Goal: Find specific page/section: Find specific page/section

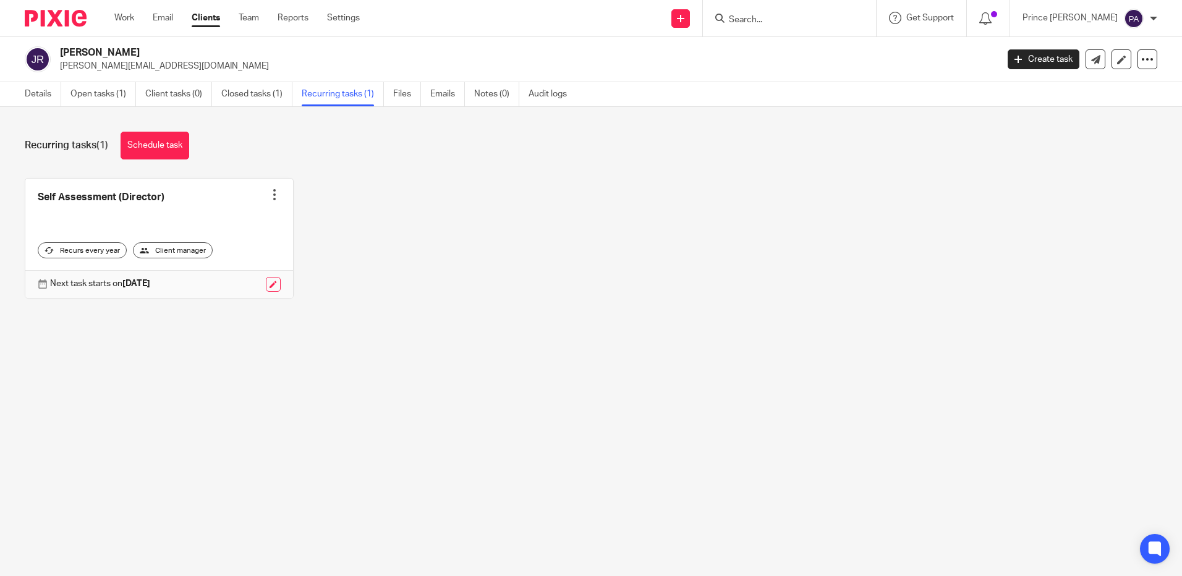
click at [833, 23] on input "Search" at bounding box center [782, 20] width 111 height 11
click at [831, 20] on input "Search" at bounding box center [782, 20] width 111 height 11
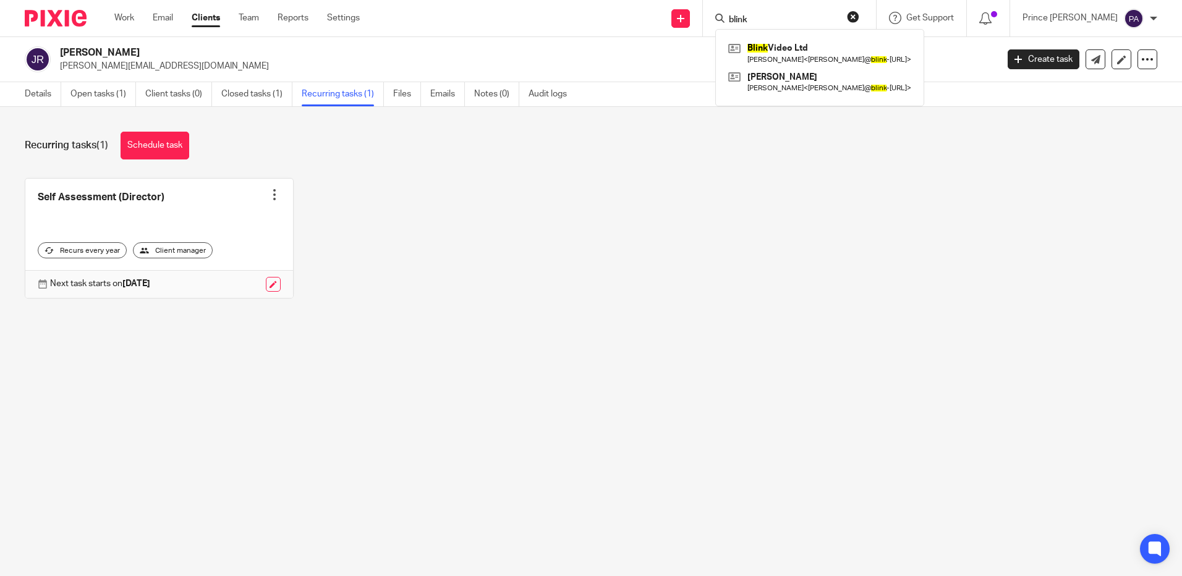
type input "blink"
click button "submit" at bounding box center [0, 0] width 0 height 0
click at [802, 54] on link at bounding box center [819, 53] width 189 height 28
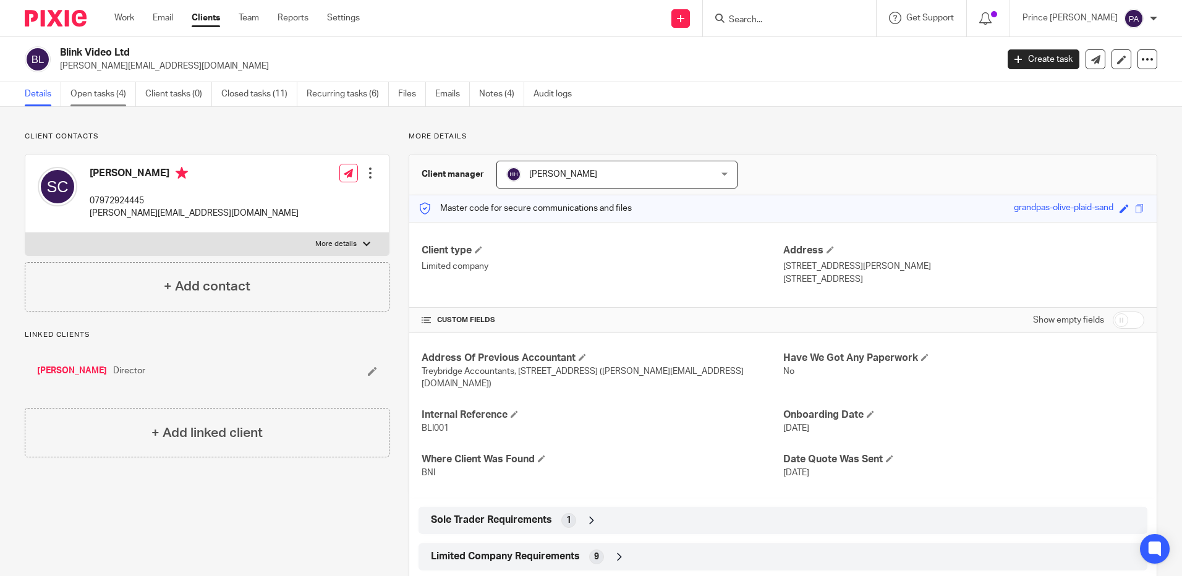
click at [113, 93] on link "Open tasks (4)" at bounding box center [103, 94] width 66 height 24
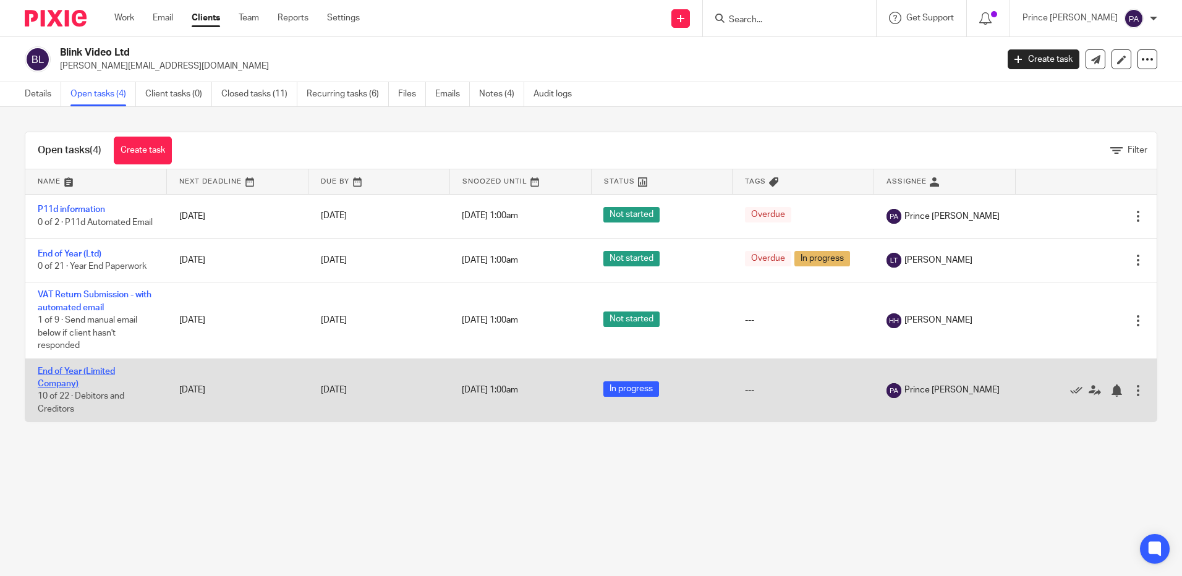
click at [84, 374] on link "End of Year (Limited Company)" at bounding box center [76, 377] width 77 height 21
